Goal: Task Accomplishment & Management: Use online tool/utility

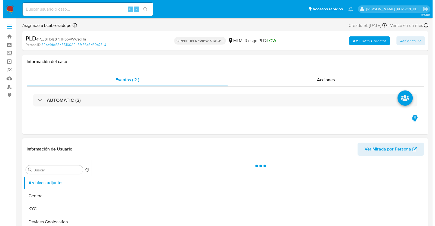
scroll to position [68, 0]
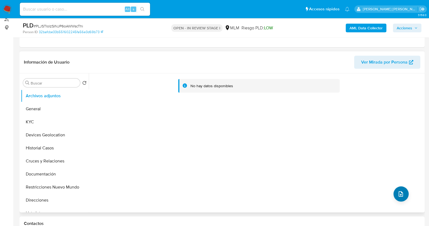
select select "10"
click at [398, 195] on icon "upload-file" at bounding box center [401, 194] width 7 height 7
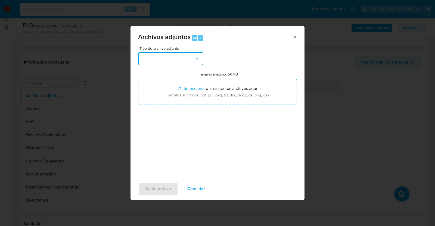
click at [197, 61] on button "button" at bounding box center [170, 58] width 65 height 13
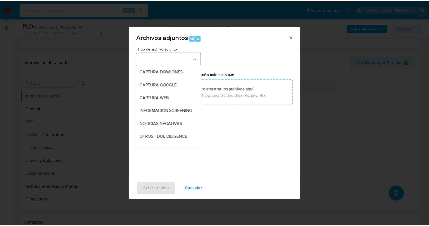
scroll to position [28, 0]
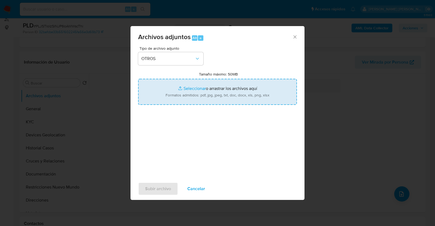
type input "C:\fakepath\520156907_MOISES LOPEZ_AGO2025.pdf"
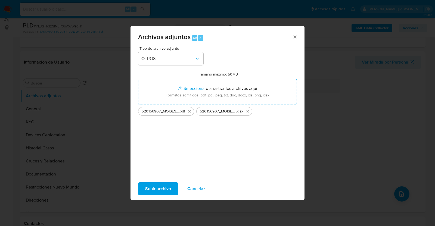
click at [261, 146] on div "Tipo de archivo adjunto OTROS Tamaño máximo: 50MB Seleccionar archivos Seleccio…" at bounding box center [217, 110] width 159 height 128
click at [153, 188] on span "Subir archivo" at bounding box center [158, 189] width 26 height 12
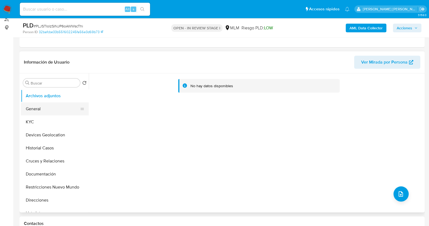
click at [42, 111] on button "General" at bounding box center [53, 108] width 64 height 13
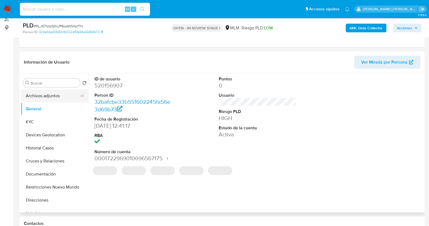
click at [49, 99] on button "Archivos adjuntos" at bounding box center [53, 95] width 64 height 13
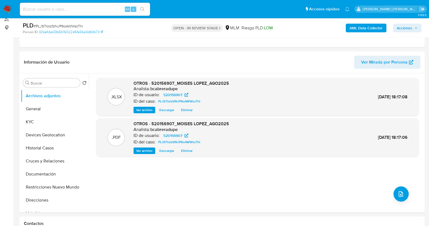
click at [407, 30] on span "Acciones" at bounding box center [404, 28] width 15 height 9
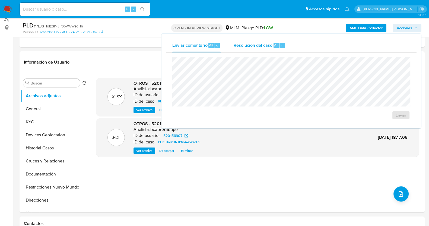
click at [271, 43] on span "Resolución del caso" at bounding box center [253, 45] width 39 height 6
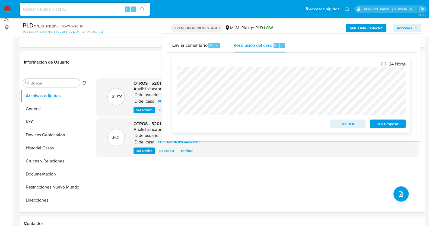
click at [381, 125] on span "ROI Proposal" at bounding box center [388, 124] width 28 height 8
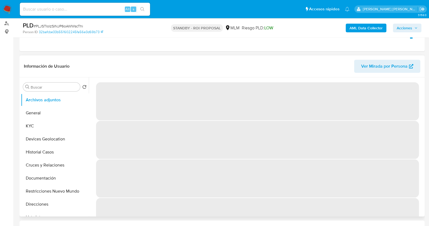
scroll to position [68, 0]
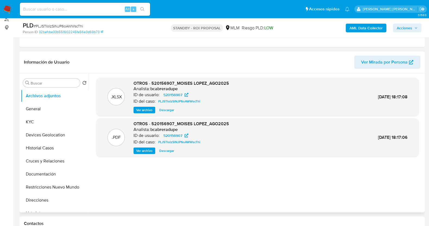
select select "10"
drag, startPoint x: 43, startPoint y: 146, endPoint x: 51, endPoint y: 136, distance: 13.3
click at [43, 146] on button "Historial Casos" at bounding box center [55, 148] width 68 height 13
